Goal: Information Seeking & Learning: Learn about a topic

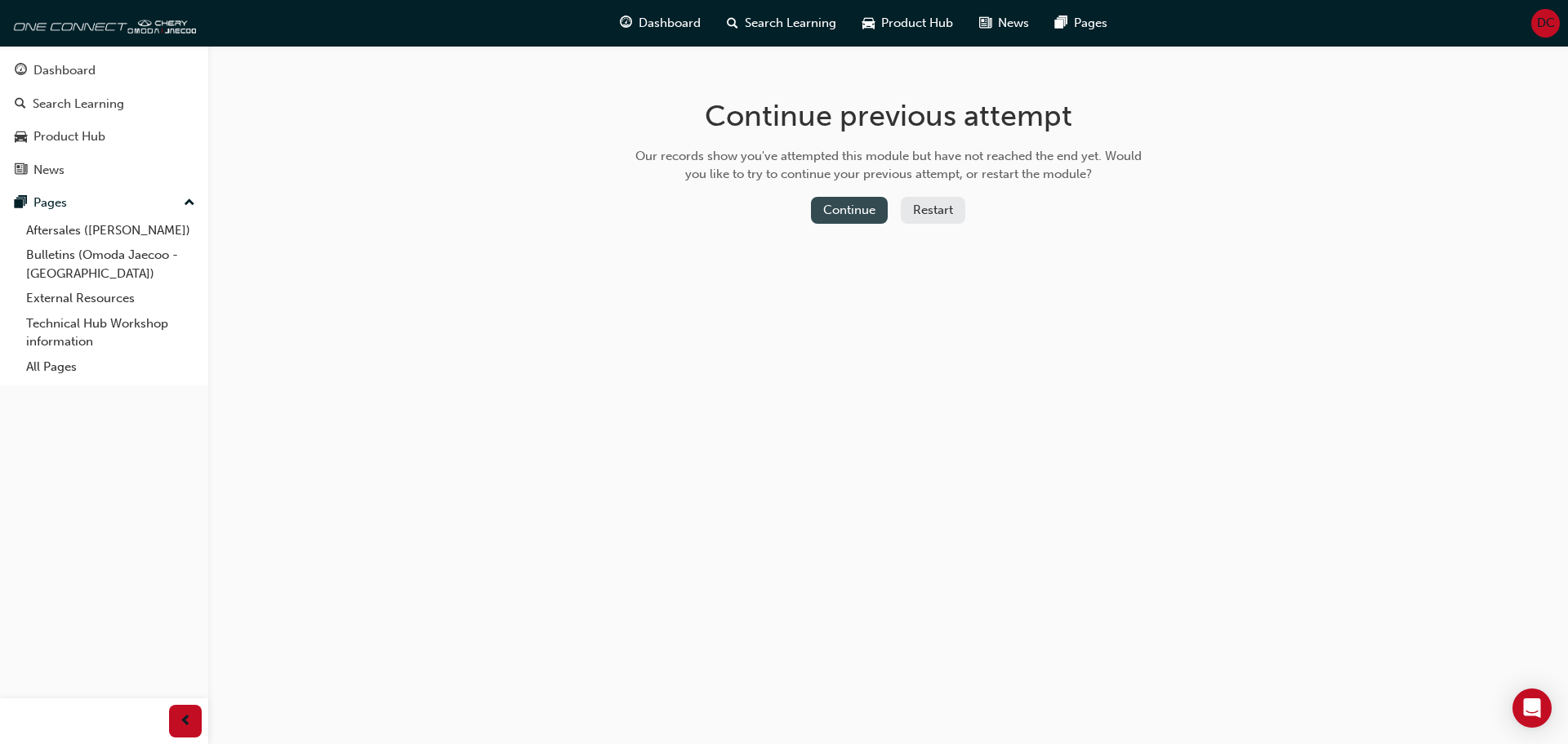
click at [860, 202] on button "Continue" at bounding box center [849, 210] width 77 height 27
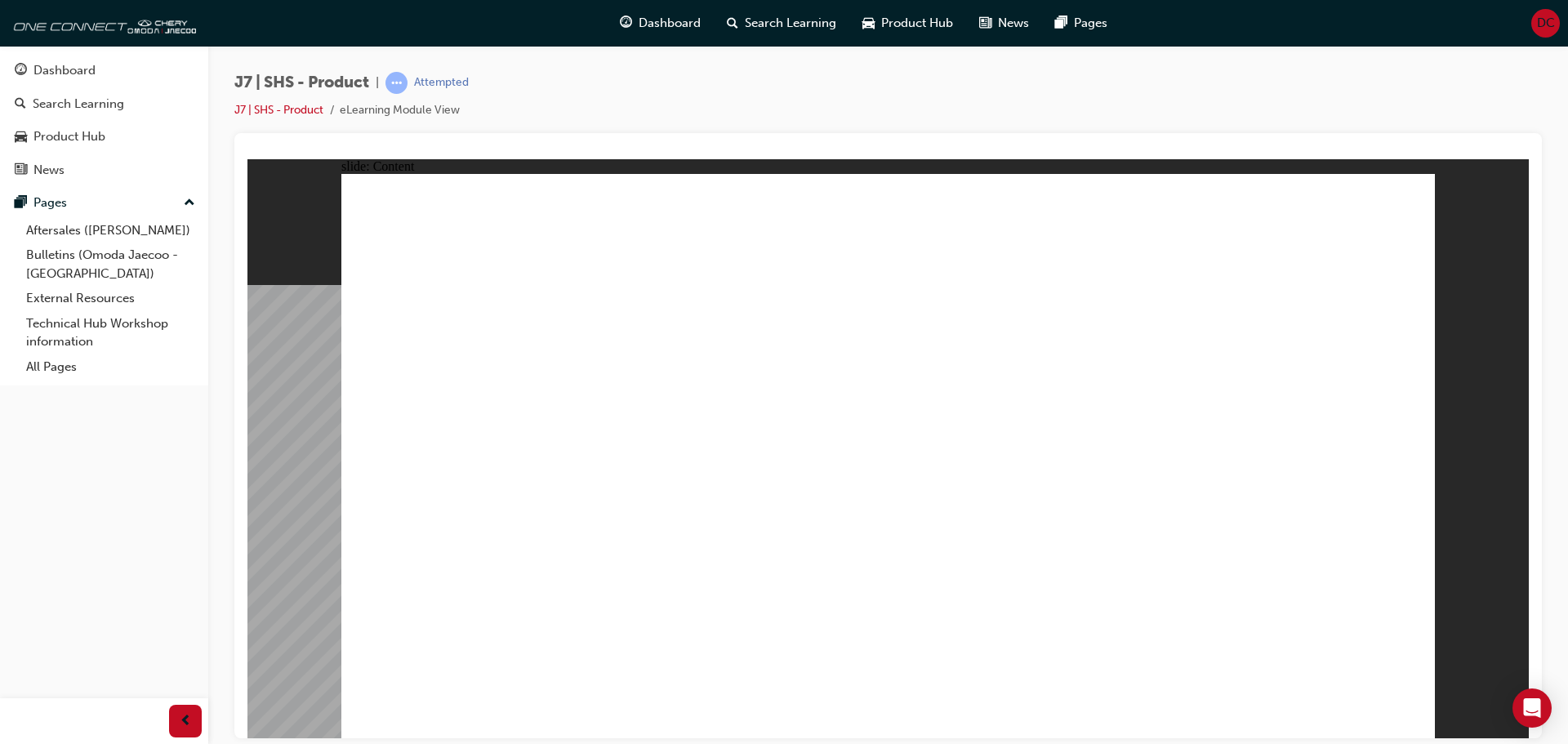
drag, startPoint x: 1336, startPoint y: 421, endPoint x: 1343, endPoint y: 381, distance: 40.6
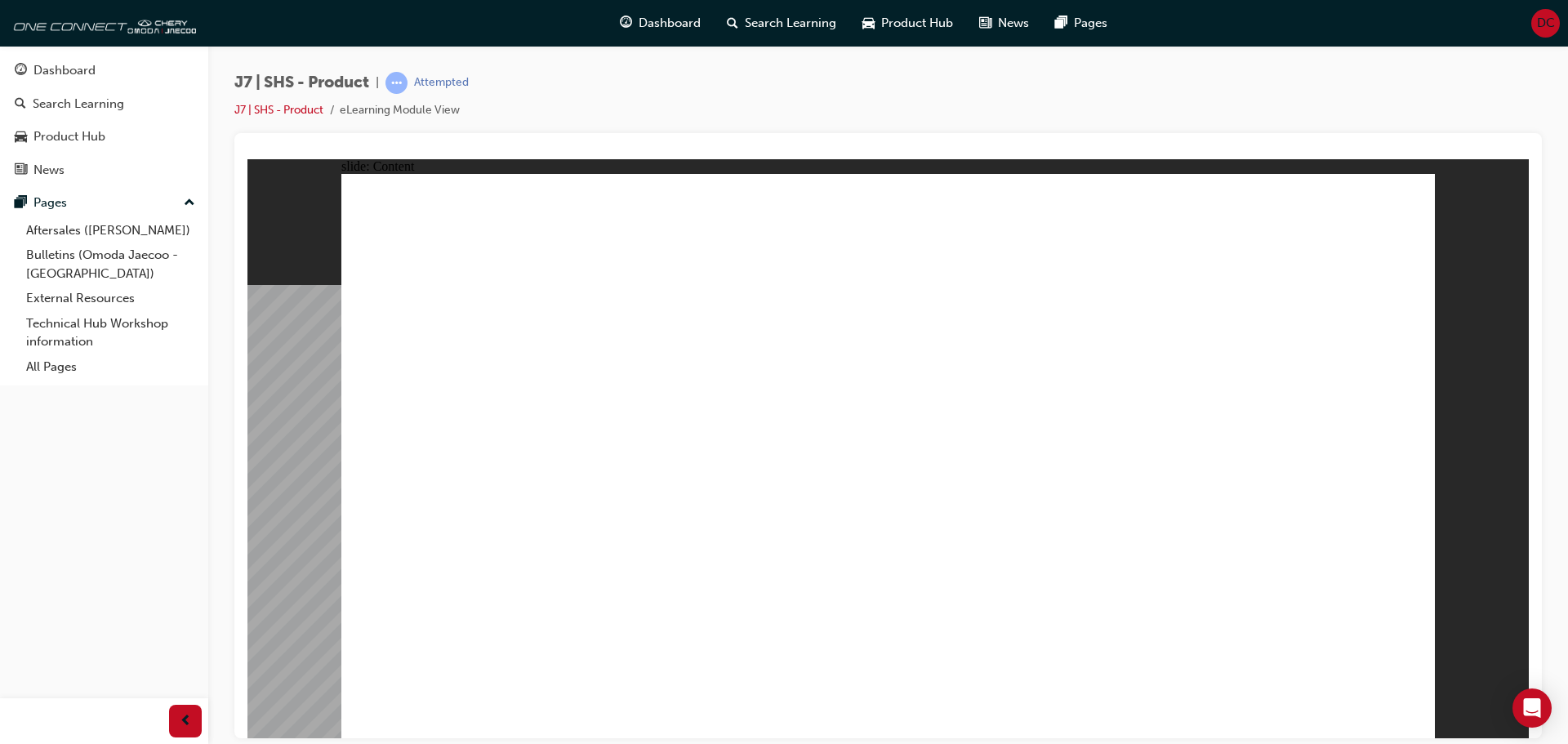
drag, startPoint x: 1389, startPoint y: 716, endPoint x: 1415, endPoint y: 717, distance: 26.0
